Goal: Communication & Community: Participate in discussion

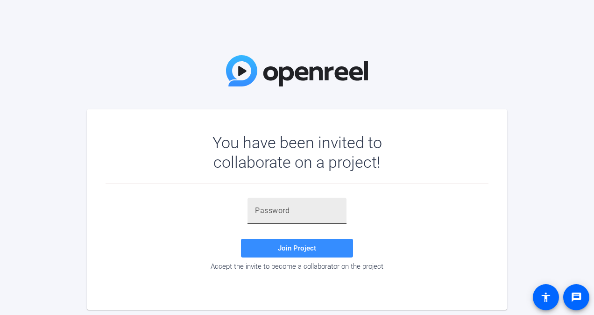
click at [304, 214] on input "text" at bounding box center [297, 210] width 84 height 11
paste input "F9({Dj"
type input "F9({Dj"
click at [311, 244] on span "Join Project" at bounding box center [297, 248] width 38 height 8
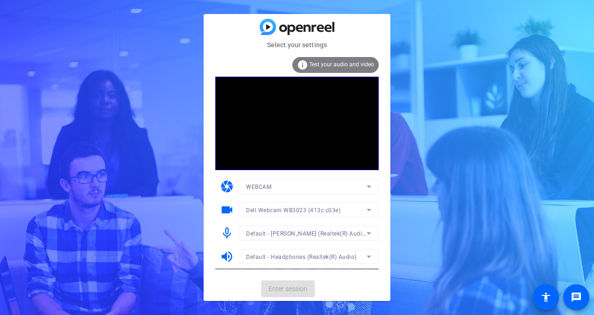
click at [293, 213] on mat-form-field "Dell Webcam WB3023 (413c:c03e)" at bounding box center [309, 209] width 140 height 15
click at [369, 209] on icon at bounding box center [368, 209] width 11 height 11
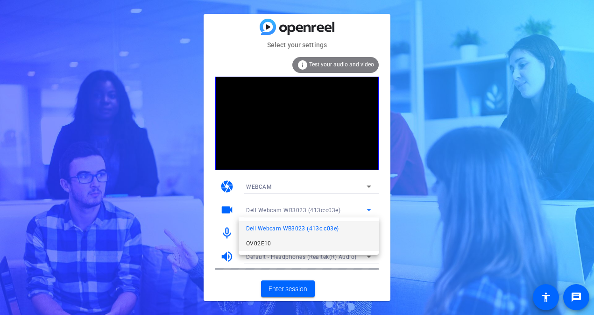
click at [275, 245] on mat-option "OV02E10" at bounding box center [309, 243] width 140 height 15
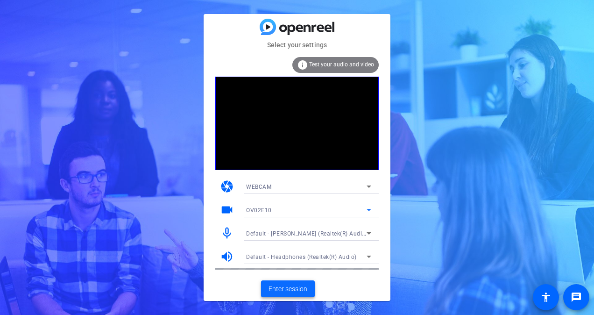
click at [303, 288] on span "Enter session" at bounding box center [288, 289] width 39 height 10
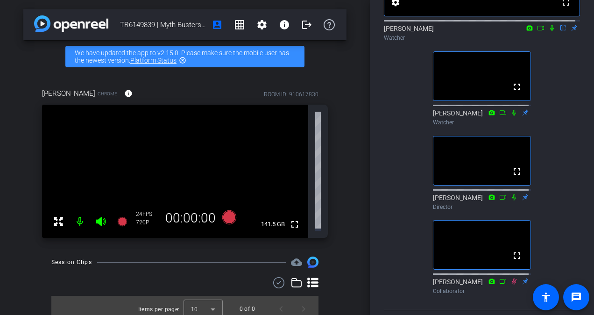
scroll to position [116, 0]
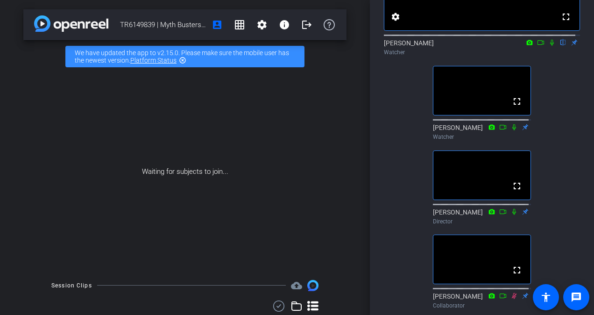
click at [551, 46] on icon at bounding box center [551, 42] width 7 height 7
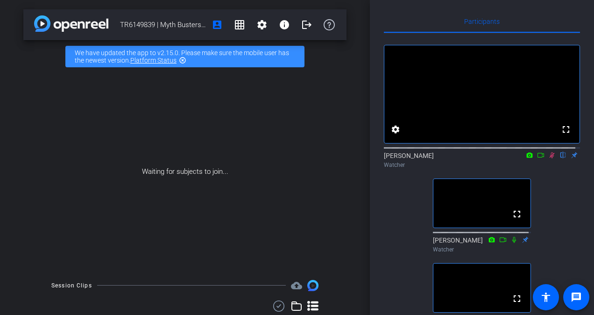
scroll to position [0, 0]
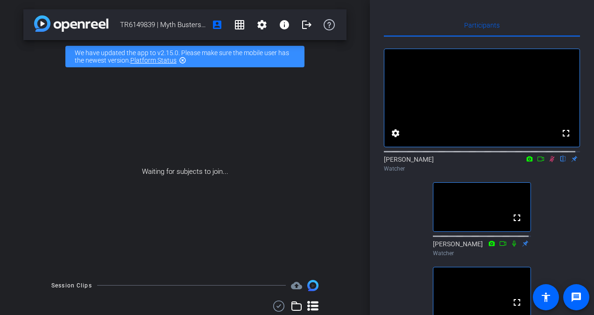
click at [548, 162] on icon at bounding box center [551, 159] width 7 height 7
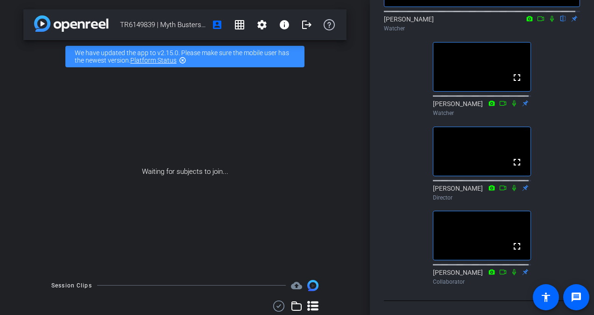
scroll to position [163, 0]
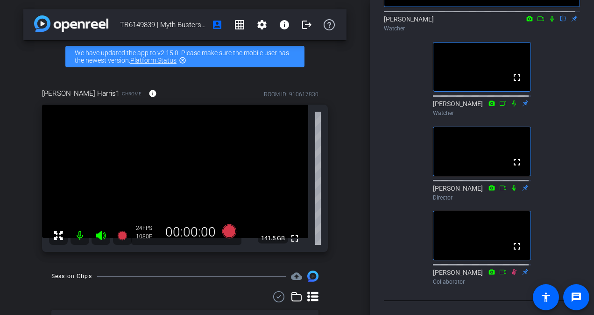
click at [548, 15] on icon at bounding box center [551, 18] width 7 height 7
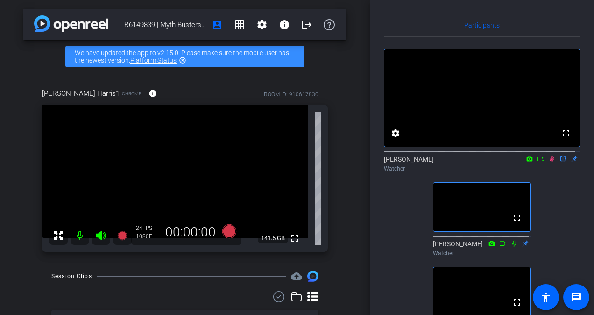
scroll to position [0, 0]
click at [547, 163] on mat-icon at bounding box center [551, 159] width 11 height 8
click at [548, 162] on icon at bounding box center [551, 159] width 7 height 7
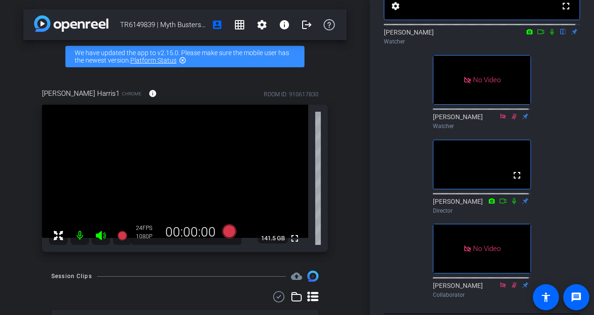
scroll to position [93, 0]
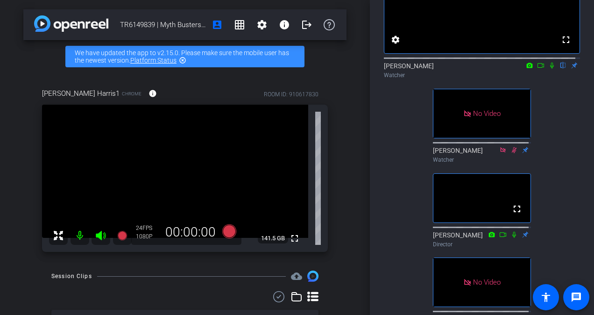
click at [537, 69] on icon at bounding box center [540, 65] width 7 height 7
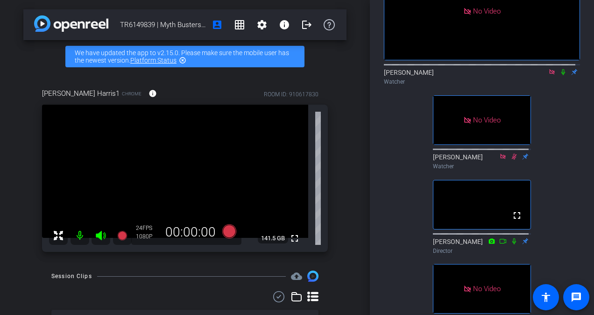
scroll to position [70, 0]
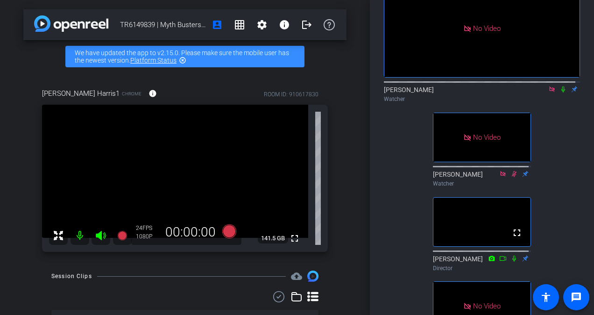
click at [548, 92] on icon at bounding box center [551, 89] width 7 height 7
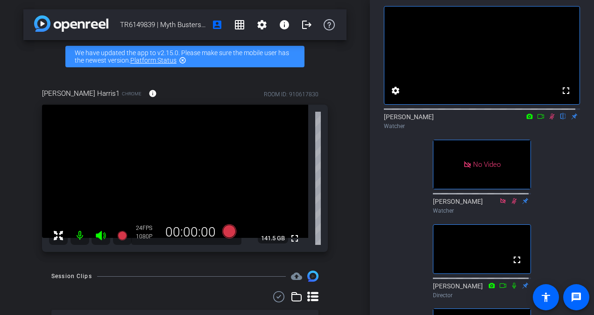
scroll to position [23, 0]
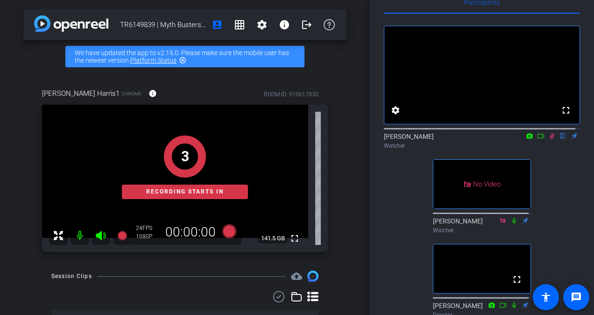
click at [549, 139] on icon at bounding box center [551, 136] width 7 height 7
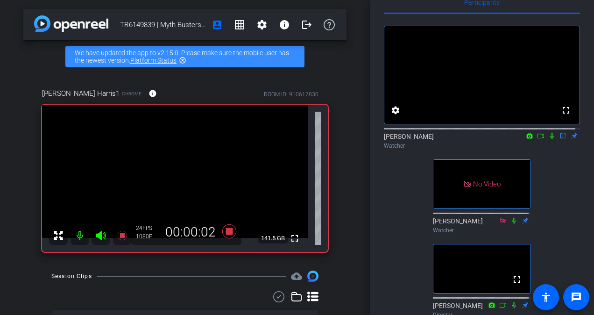
click at [550, 139] on icon at bounding box center [552, 136] width 4 height 6
click at [538, 139] on icon at bounding box center [540, 136] width 7 height 7
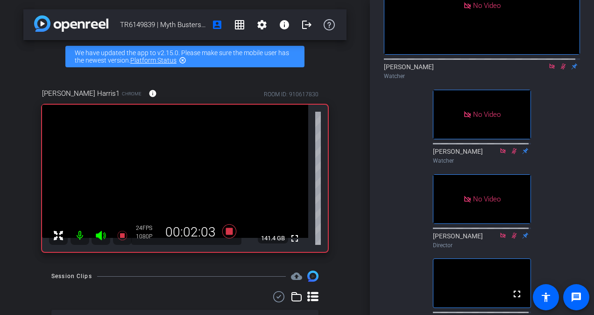
scroll to position [47, 0]
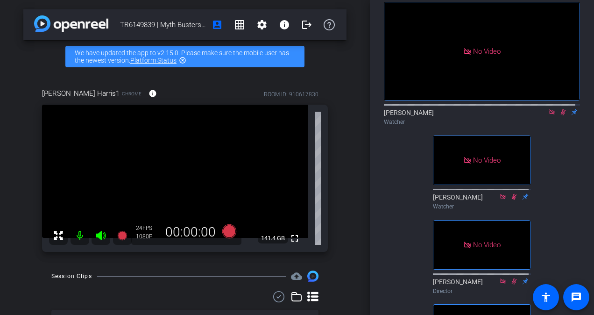
click at [551, 116] on mat-icon at bounding box center [551, 112] width 11 height 8
click at [549, 115] on icon at bounding box center [551, 112] width 7 height 7
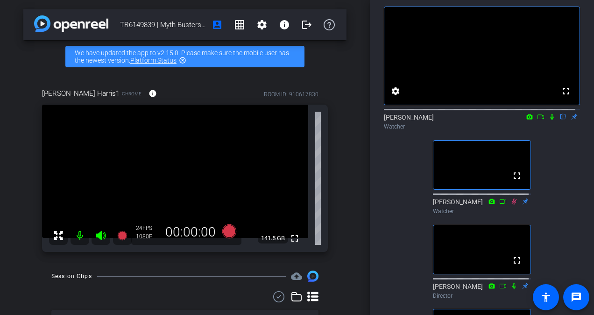
scroll to position [23, 0]
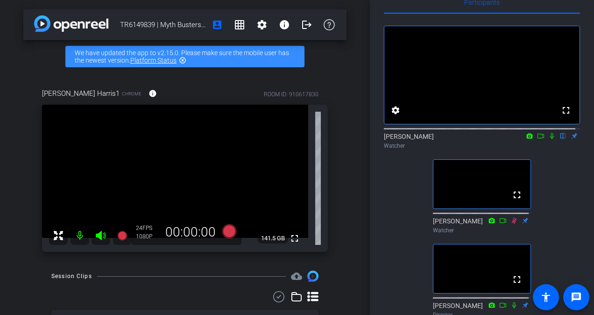
click at [539, 139] on icon at bounding box center [540, 136] width 7 height 7
click at [560, 139] on icon at bounding box center [563, 136] width 7 height 7
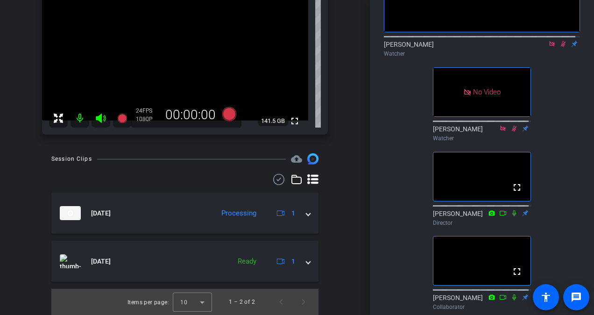
scroll to position [116, 0]
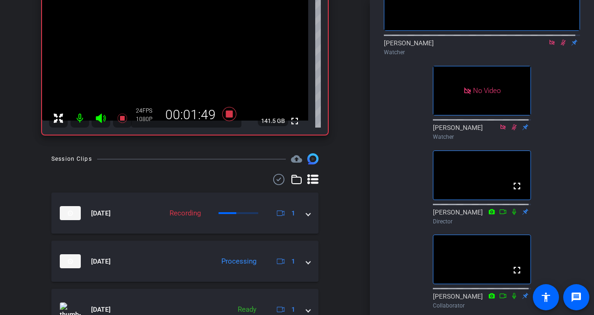
click at [560, 46] on icon at bounding box center [563, 42] width 7 height 7
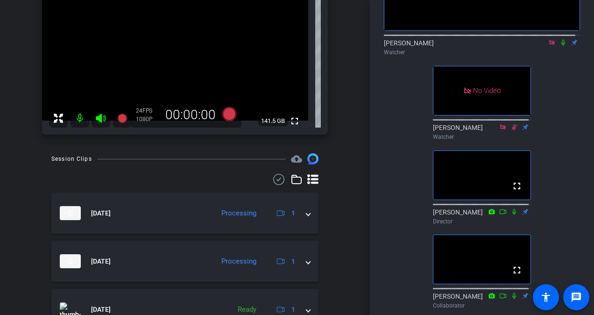
click at [561, 46] on icon at bounding box center [563, 43] width 4 height 6
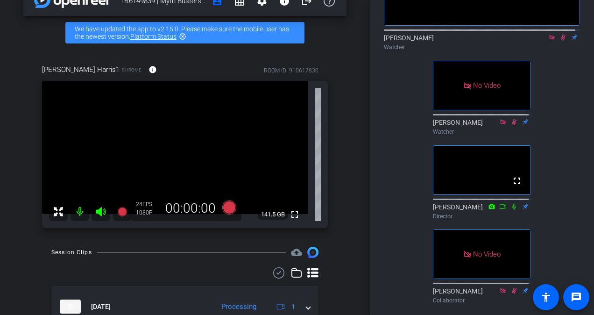
scroll to position [93, 0]
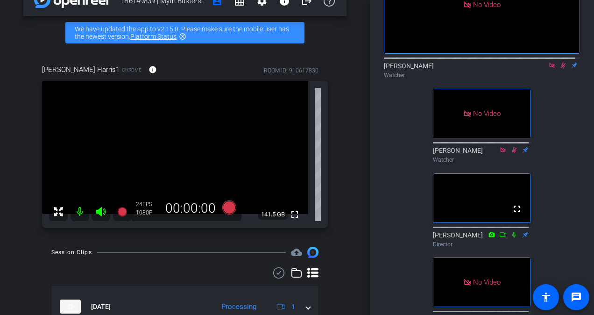
click at [560, 69] on icon at bounding box center [563, 65] width 7 height 7
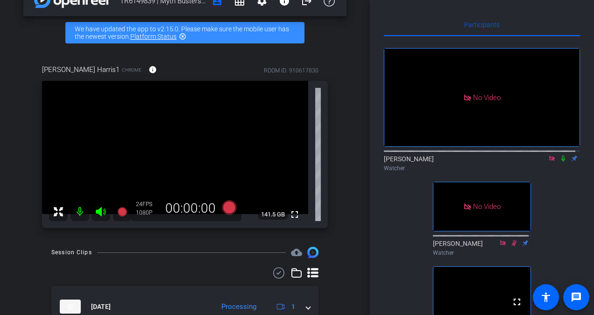
scroll to position [0, 0]
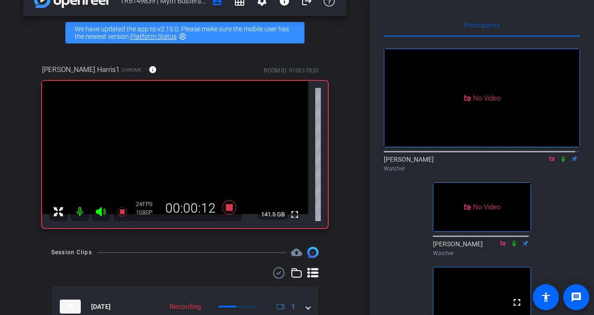
click at [560, 162] on icon at bounding box center [563, 159] width 7 height 7
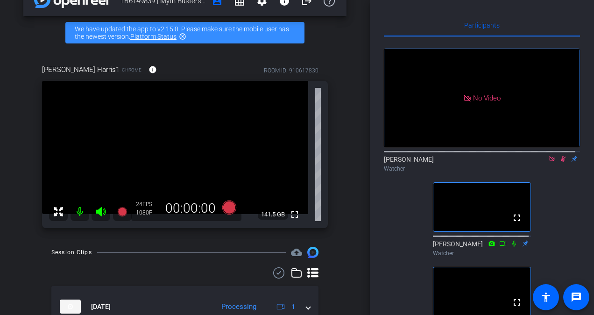
click at [562, 162] on icon at bounding box center [563, 159] width 7 height 7
click at [548, 162] on icon at bounding box center [551, 159] width 7 height 7
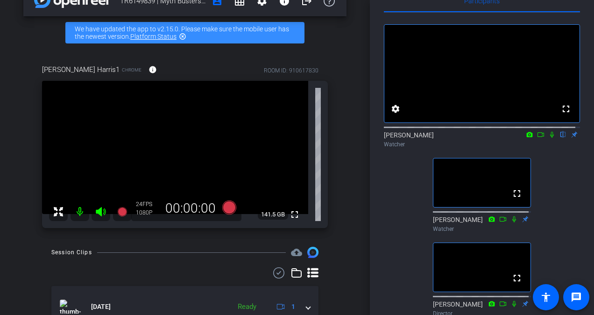
scroll to position [23, 0]
